Goal: Transaction & Acquisition: Purchase product/service

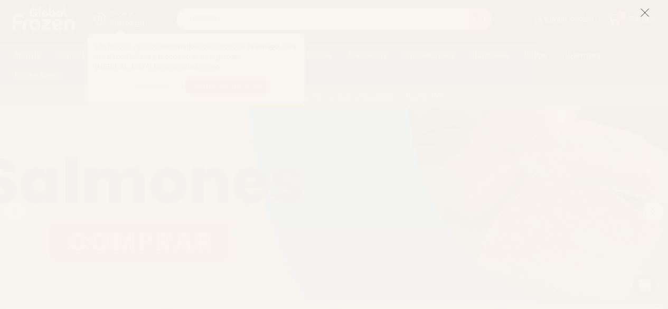
click at [643, 8] on icon at bounding box center [645, 13] width 10 height 10
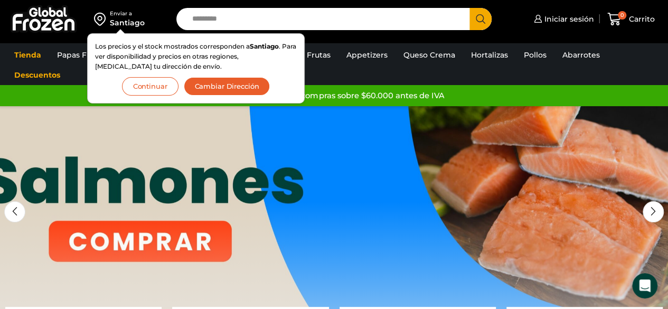
click at [216, 88] on button "Cambiar Dirección" at bounding box center [227, 86] width 87 height 18
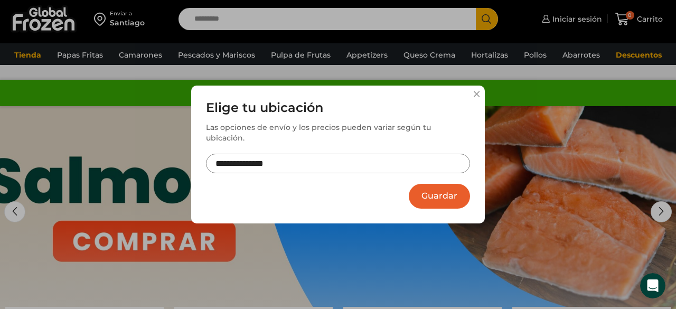
click at [262, 157] on input "**********" at bounding box center [338, 164] width 264 height 20
type input "**********"
click at [445, 190] on button "Guardar" at bounding box center [439, 196] width 61 height 25
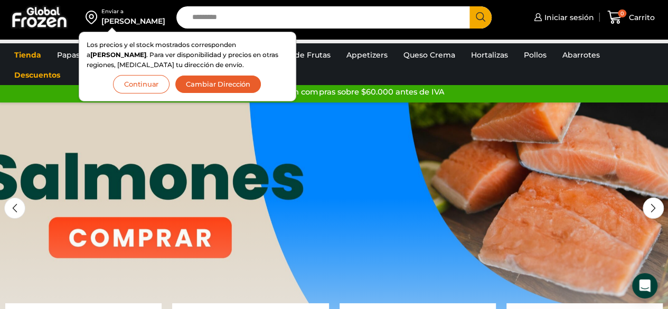
click at [146, 77] on button "Continuar" at bounding box center [141, 84] width 57 height 18
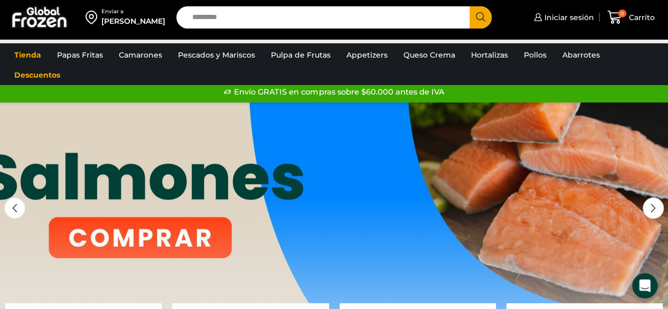
click at [146, 77] on ul "Tienda Papas Fritas Papas Bastón Papas Especiales Camarones Camarones Crudos Pe…" at bounding box center [334, 65] width 656 height 40
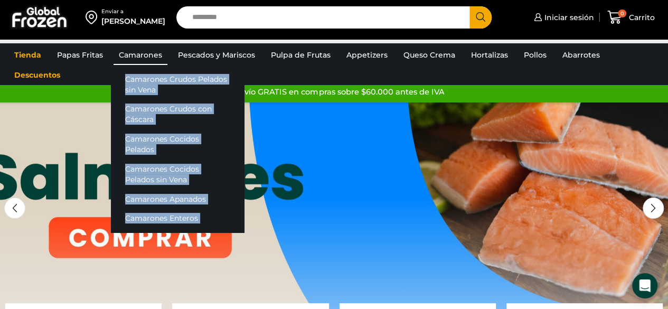
click at [128, 60] on link "Camarones" at bounding box center [141, 55] width 54 height 20
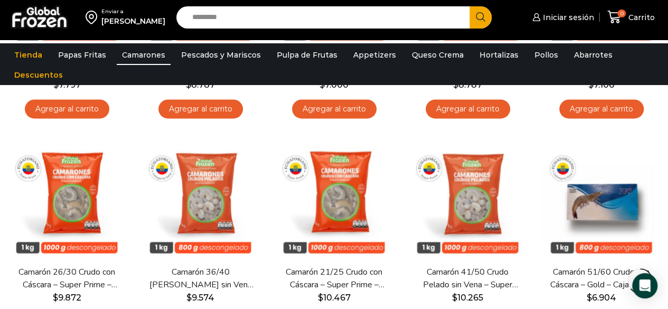
scroll to position [691, 0]
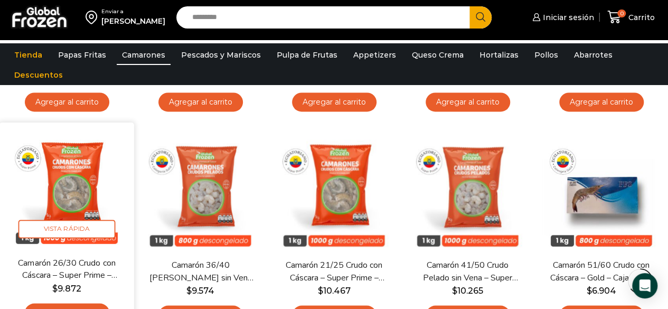
click at [67, 165] on img at bounding box center [66, 190] width 119 height 119
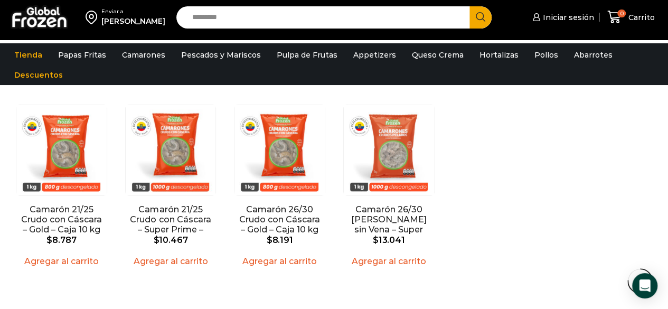
scroll to position [1564, 0]
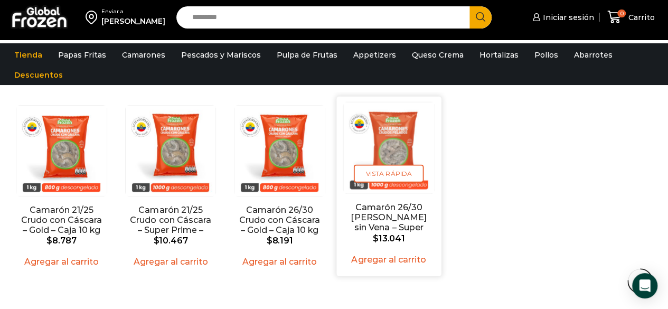
click at [404, 128] on img "4 / 4" at bounding box center [388, 148] width 91 height 91
click at [404, 129] on img "4 / 4" at bounding box center [388, 148] width 91 height 91
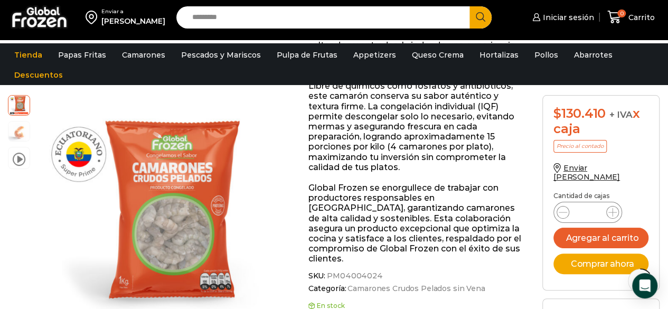
scroll to position [303, 0]
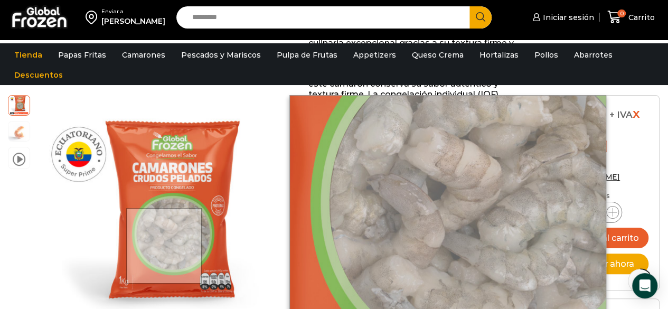
click at [165, 246] on div at bounding box center [164, 246] width 76 height 76
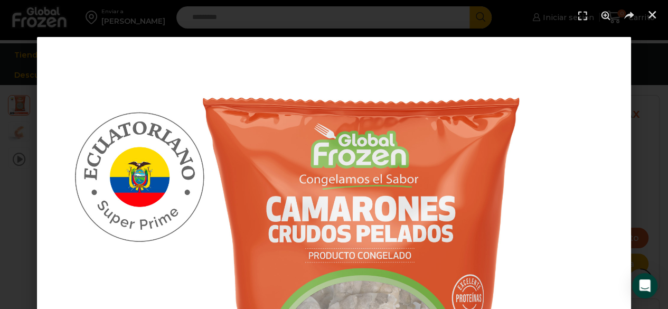
scroll to position [1174, 0]
click at [649, 15] on icon "Cerrar (Esc)" at bounding box center [652, 15] width 11 height 11
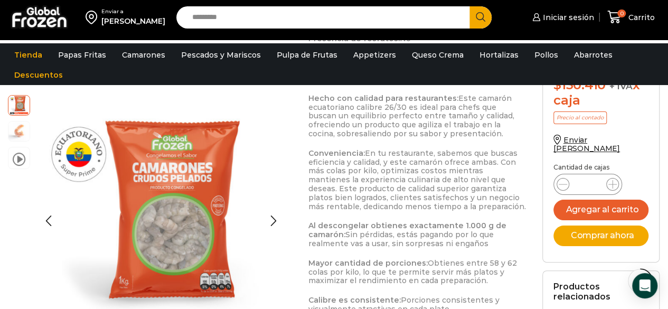
click at [13, 127] on img at bounding box center [18, 130] width 21 height 21
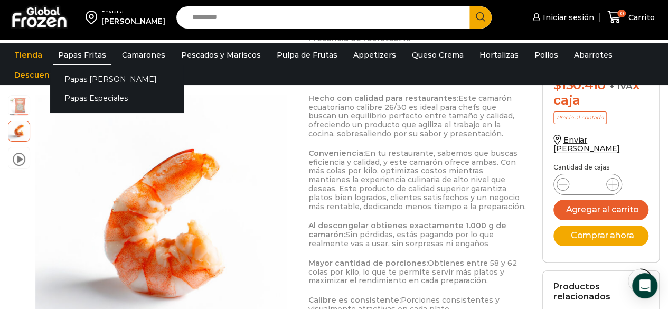
click at [85, 59] on link "Papas Fritas" at bounding box center [82, 55] width 59 height 20
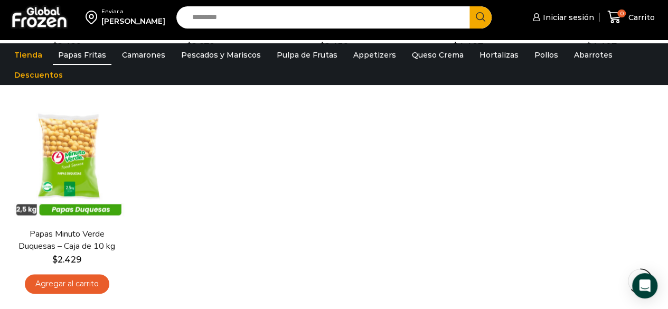
scroll to position [510, 0]
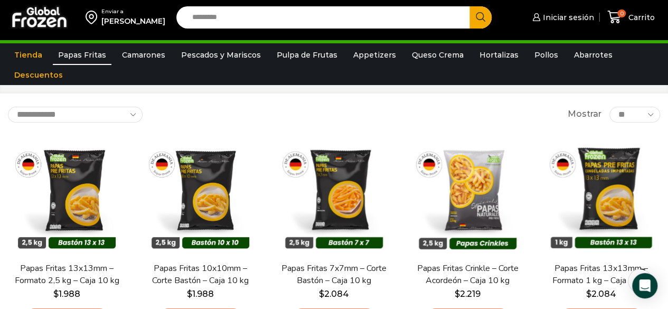
scroll to position [67, 0]
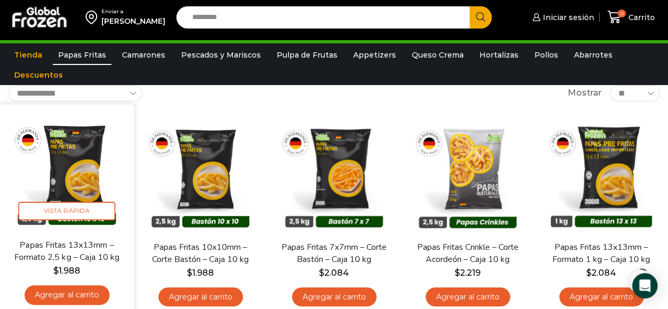
click at [69, 123] on img at bounding box center [66, 171] width 119 height 119
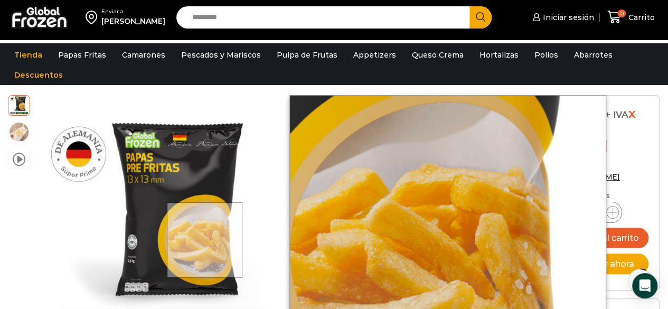
scroll to position [127, 0]
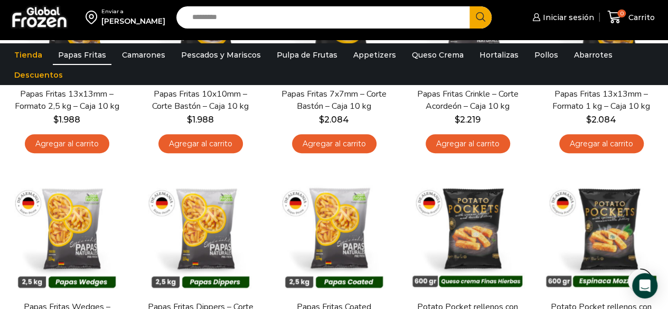
scroll to position [224, 0]
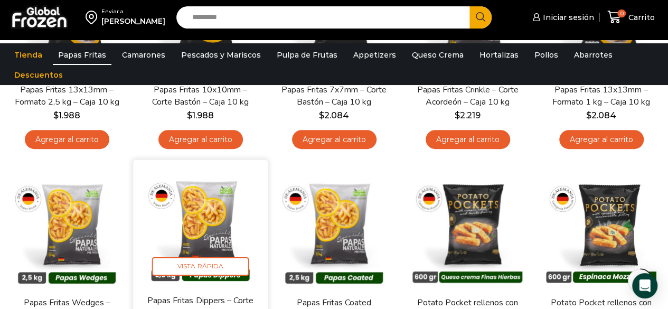
click at [210, 227] on img at bounding box center [200, 227] width 119 height 119
